Goal: Contribute content: Add original content to the website for others to see

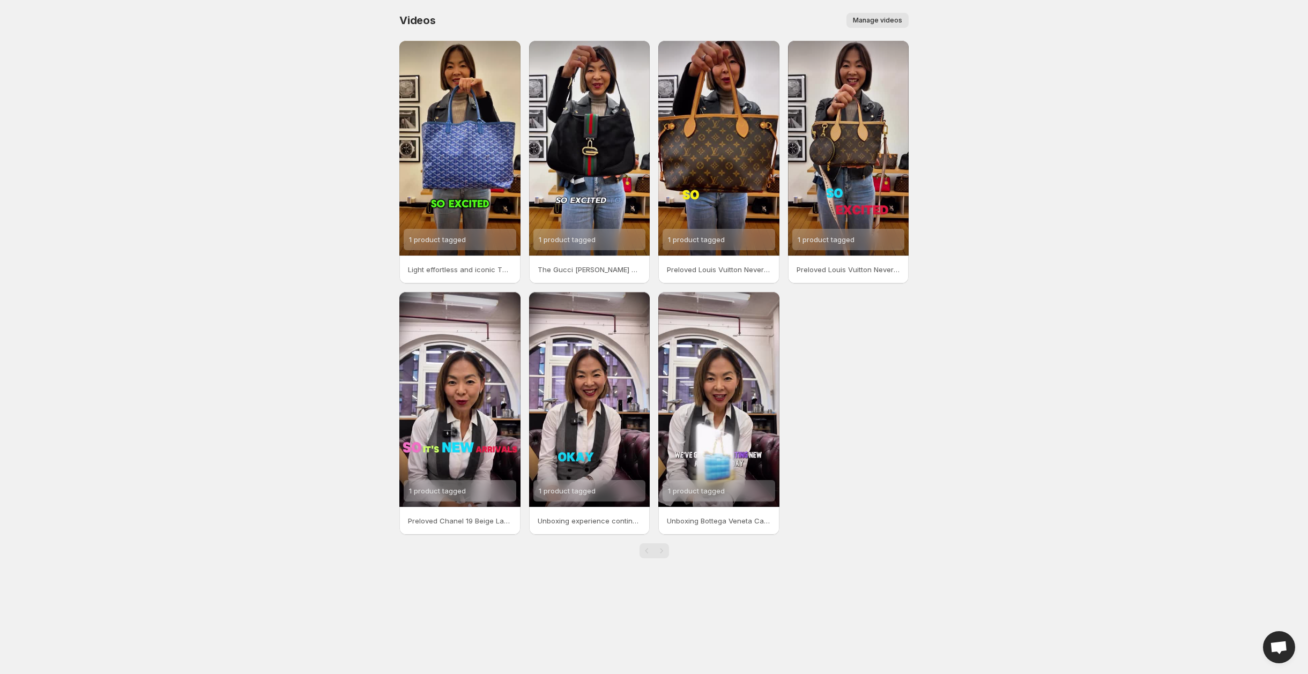
click at [875, 17] on span "Manage videos" at bounding box center [877, 20] width 49 height 9
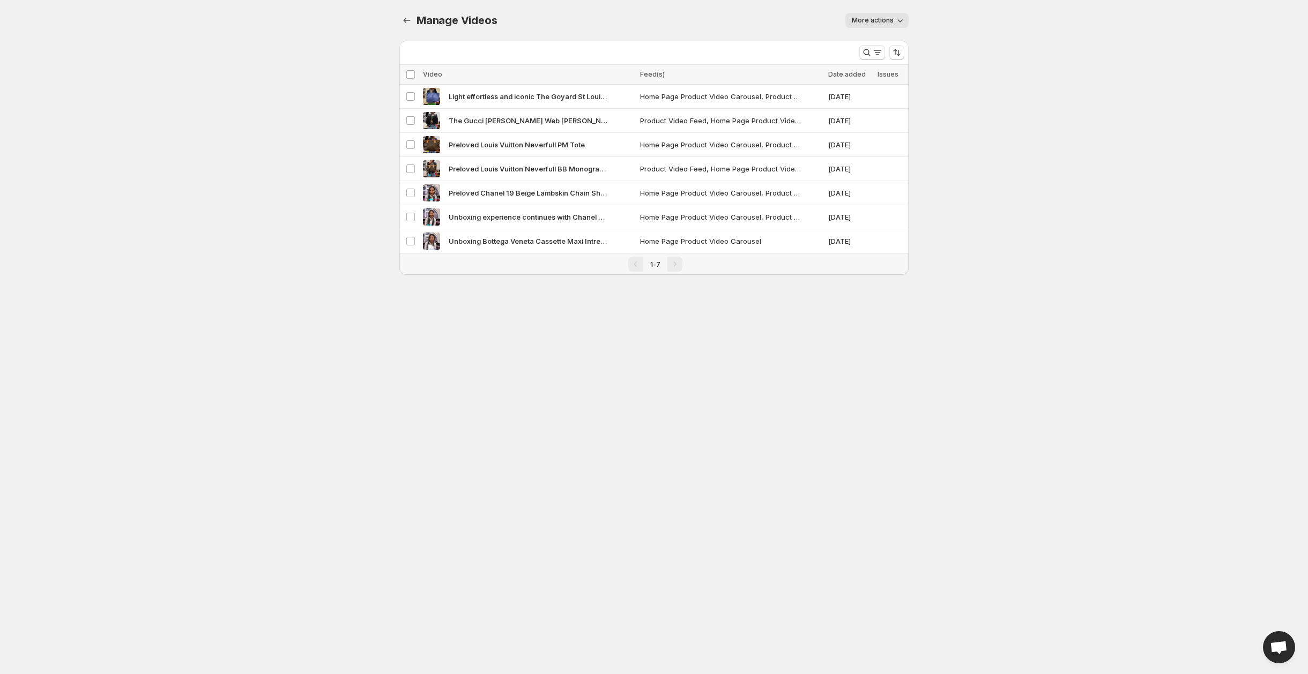
click at [899, 21] on icon "button" at bounding box center [900, 20] width 5 height 3
click at [634, 16] on div "More actions" at bounding box center [709, 20] width 399 height 15
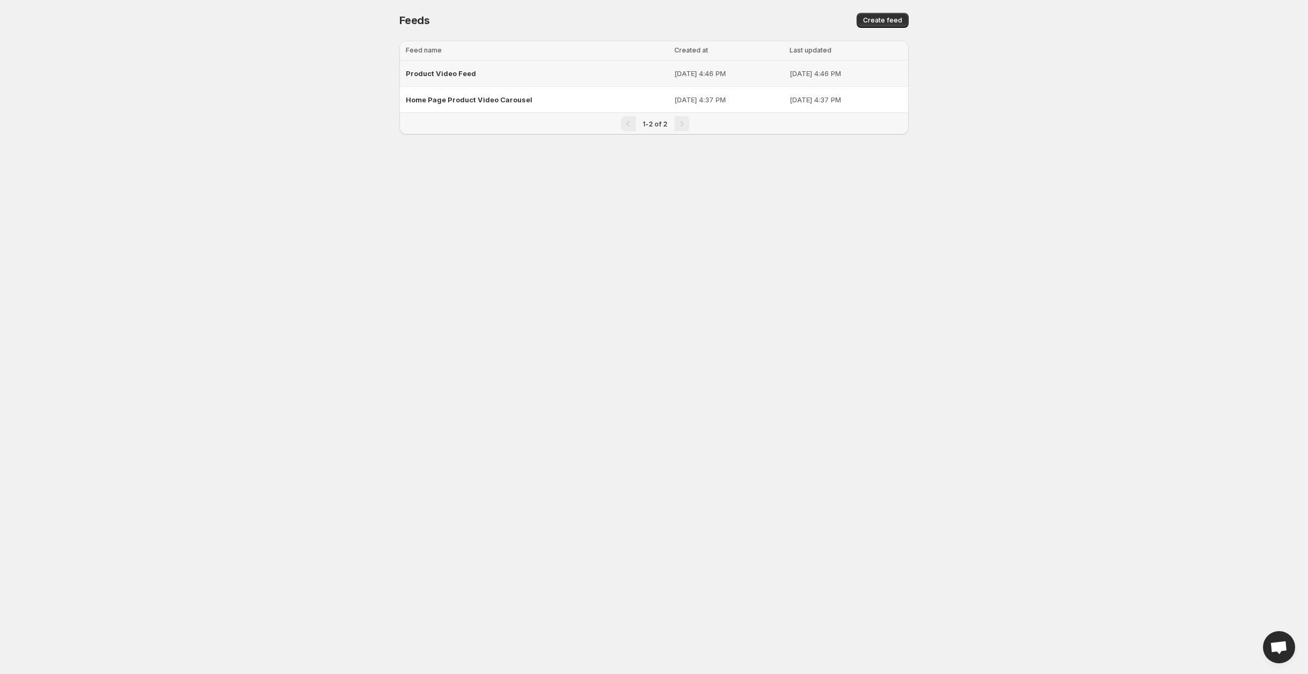
click at [444, 71] on span "Product Video Feed" at bounding box center [441, 73] width 70 height 9
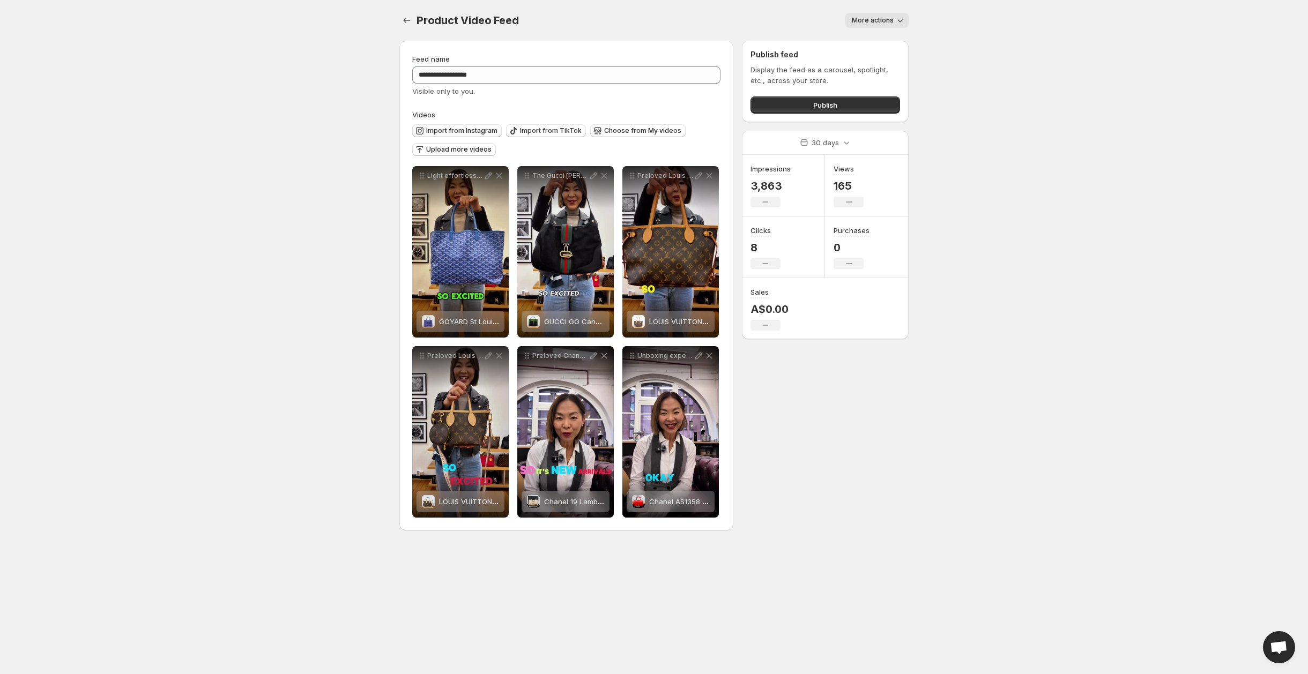
click at [470, 130] on span "Import from Instagram" at bounding box center [461, 130] width 71 height 9
click at [665, 133] on span "Choose from My videos" at bounding box center [642, 130] width 77 height 9
click at [461, 151] on span "Upload more videos" at bounding box center [458, 149] width 65 height 9
click at [466, 131] on span "Import from Instagram" at bounding box center [461, 130] width 71 height 9
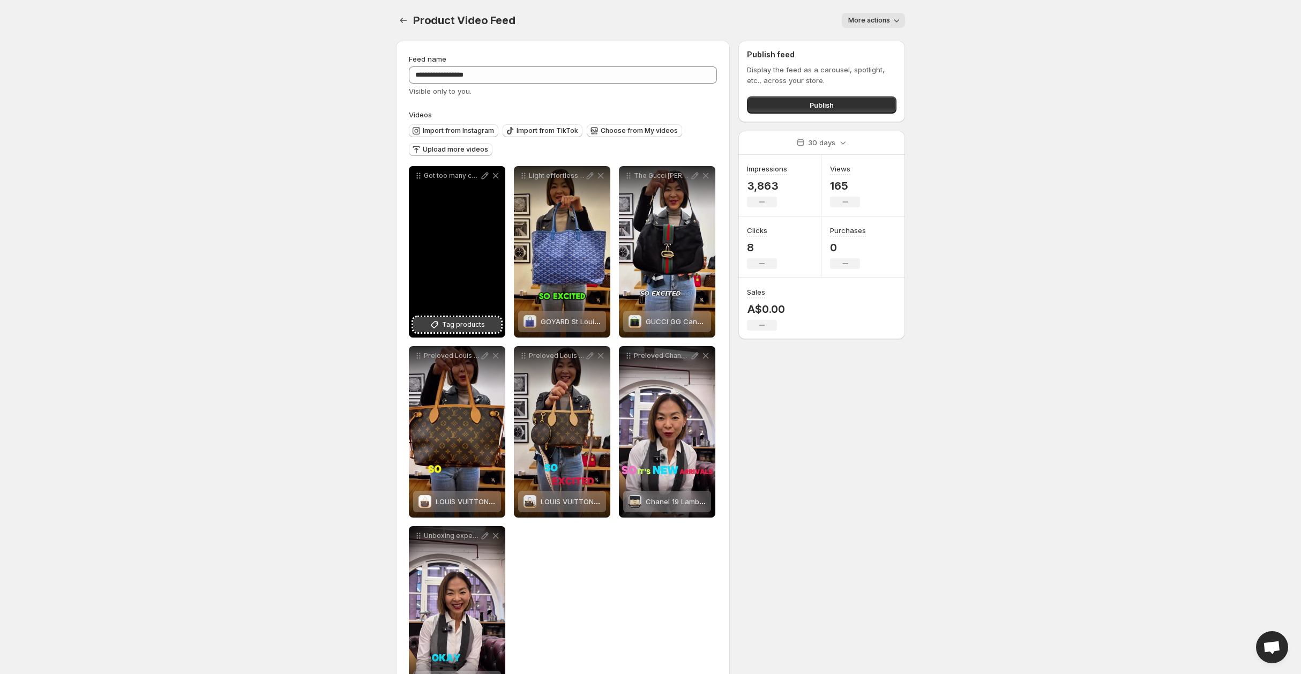
click at [446, 327] on span "Tag products" at bounding box center [463, 324] width 43 height 11
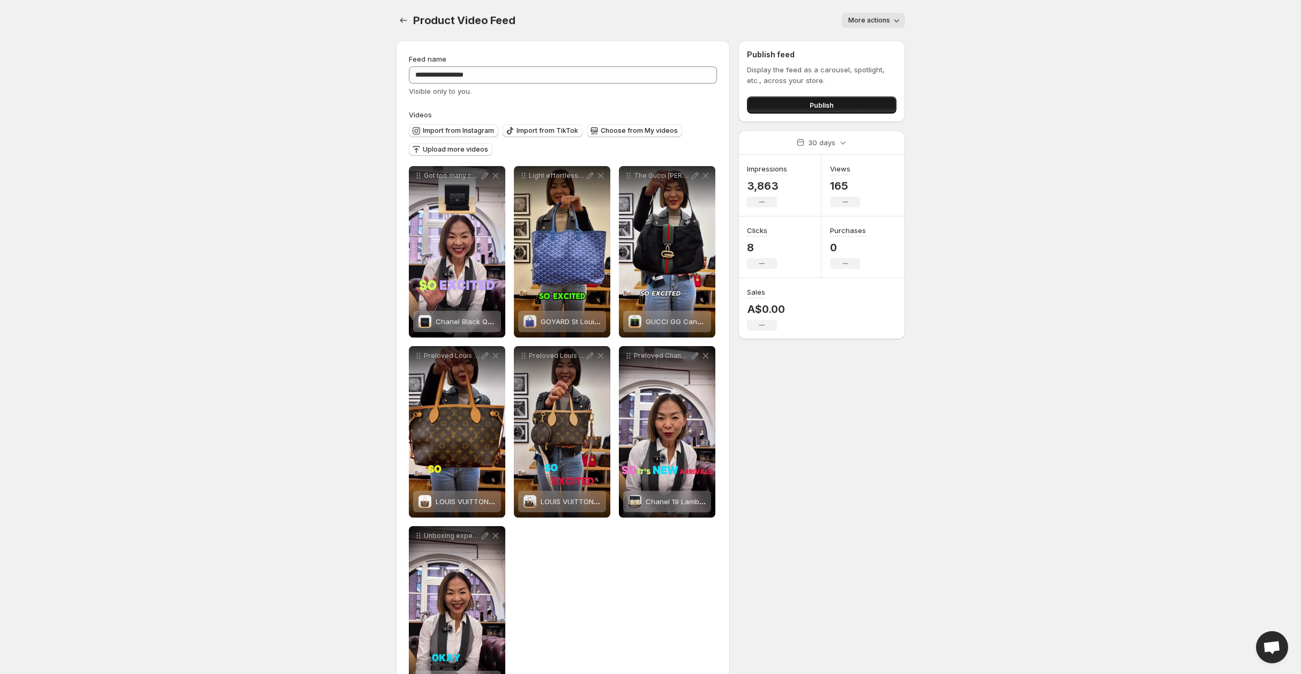
click at [764, 108] on button "Publish" at bounding box center [822, 104] width 150 height 17
click at [402, 20] on icon "Settings" at bounding box center [403, 20] width 11 height 11
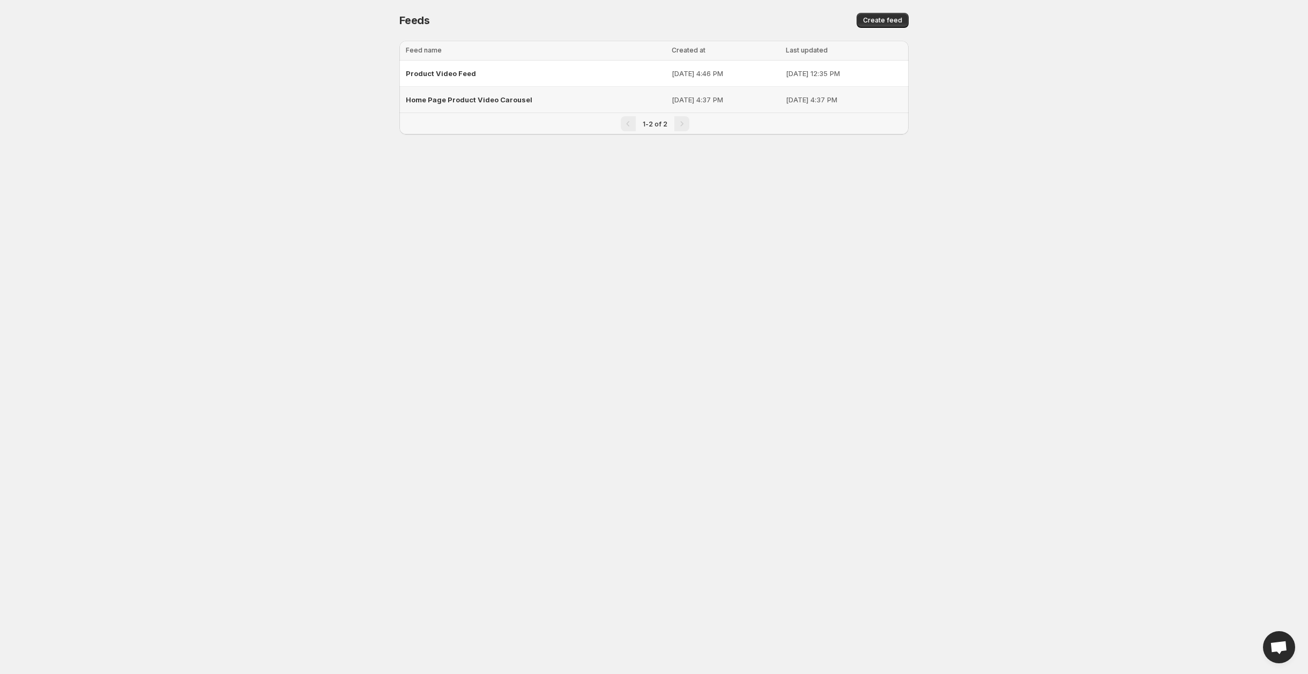
click at [437, 99] on span "Home Page Product Video Carousel" at bounding box center [469, 99] width 126 height 9
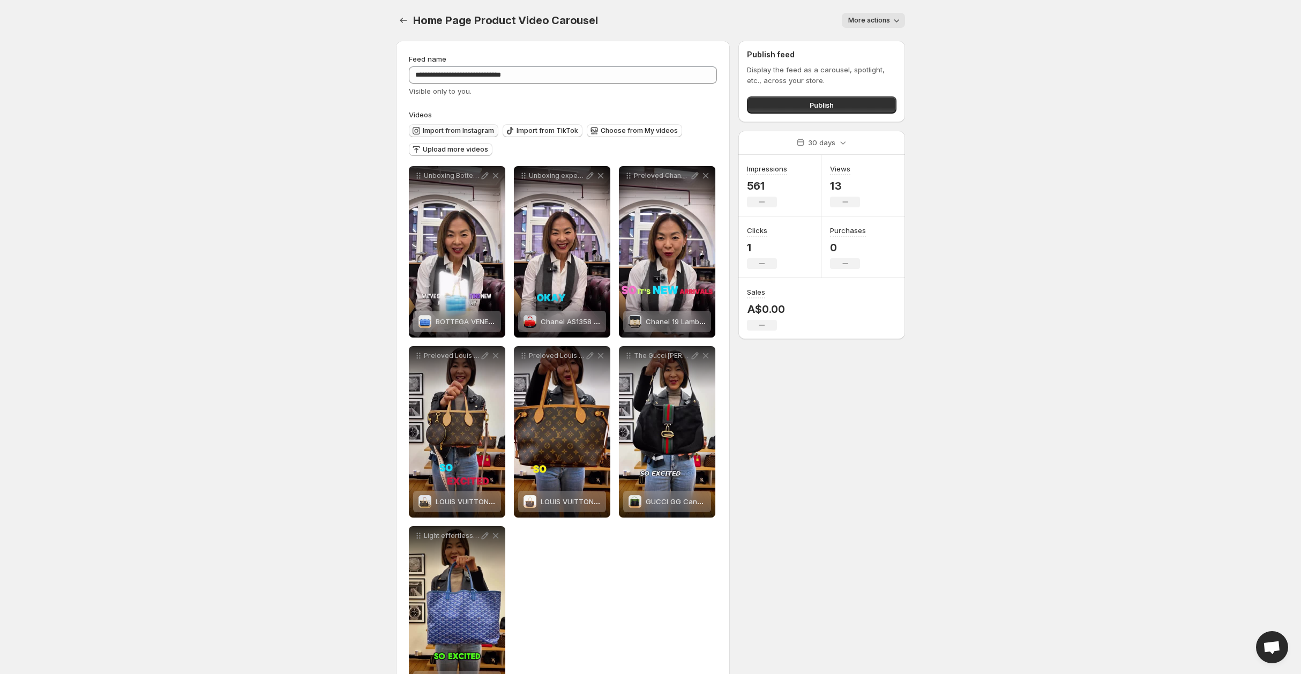
click at [443, 130] on span "Import from Instagram" at bounding box center [458, 130] width 71 height 9
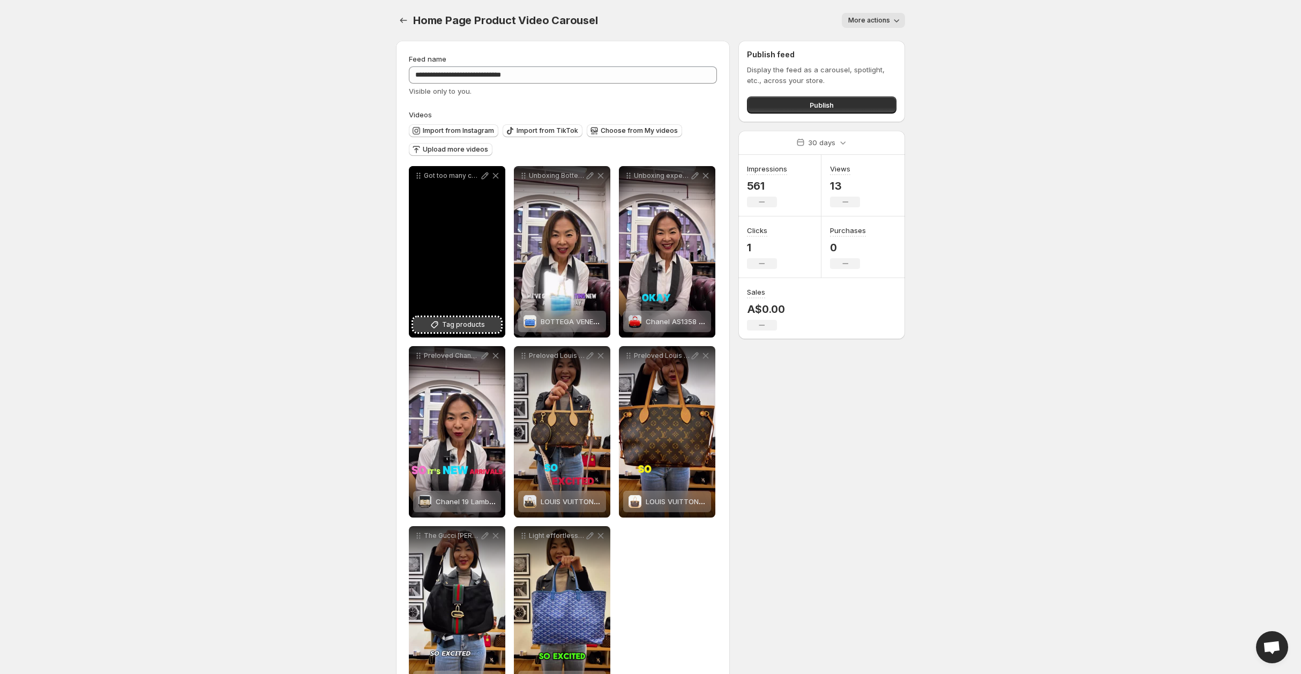
click at [477, 327] on span "Tag products" at bounding box center [463, 324] width 43 height 11
